Goal: Find specific page/section: Find specific page/section

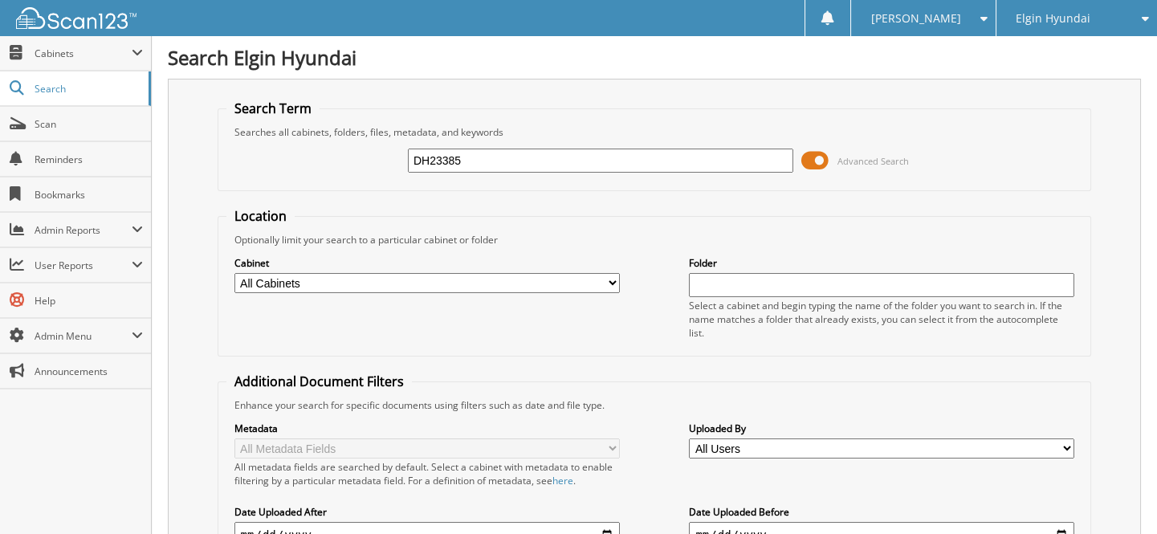
type input "DH23385"
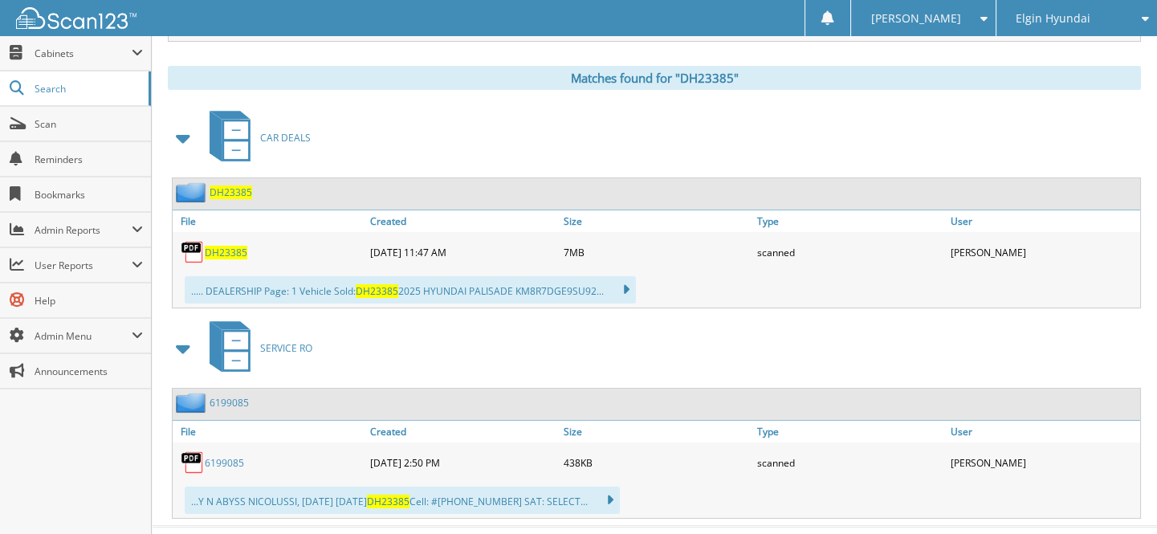
scroll to position [455, 0]
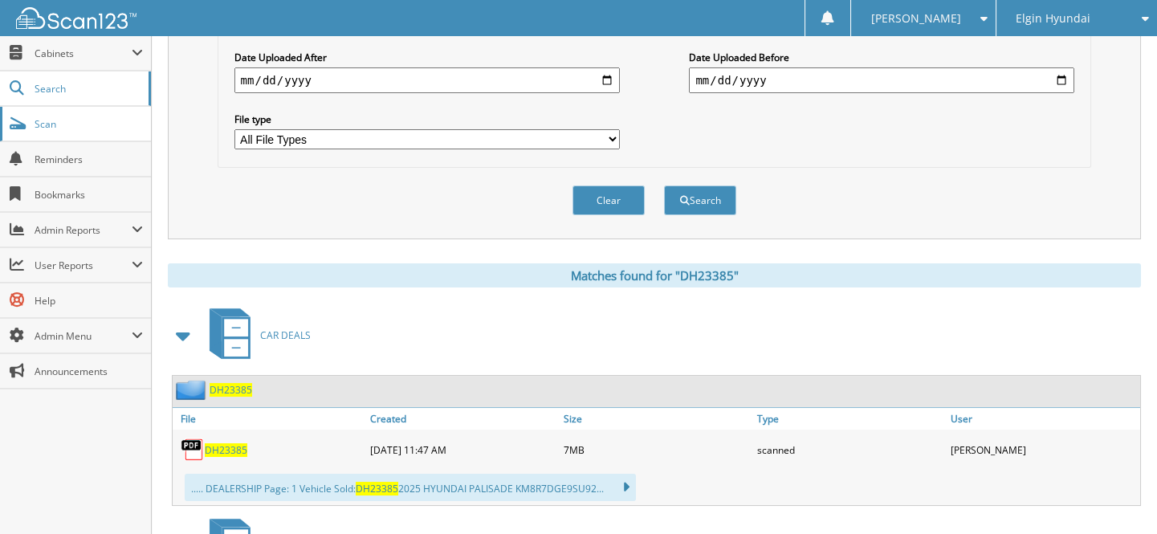
click at [89, 114] on link "Scan" at bounding box center [75, 124] width 151 height 35
